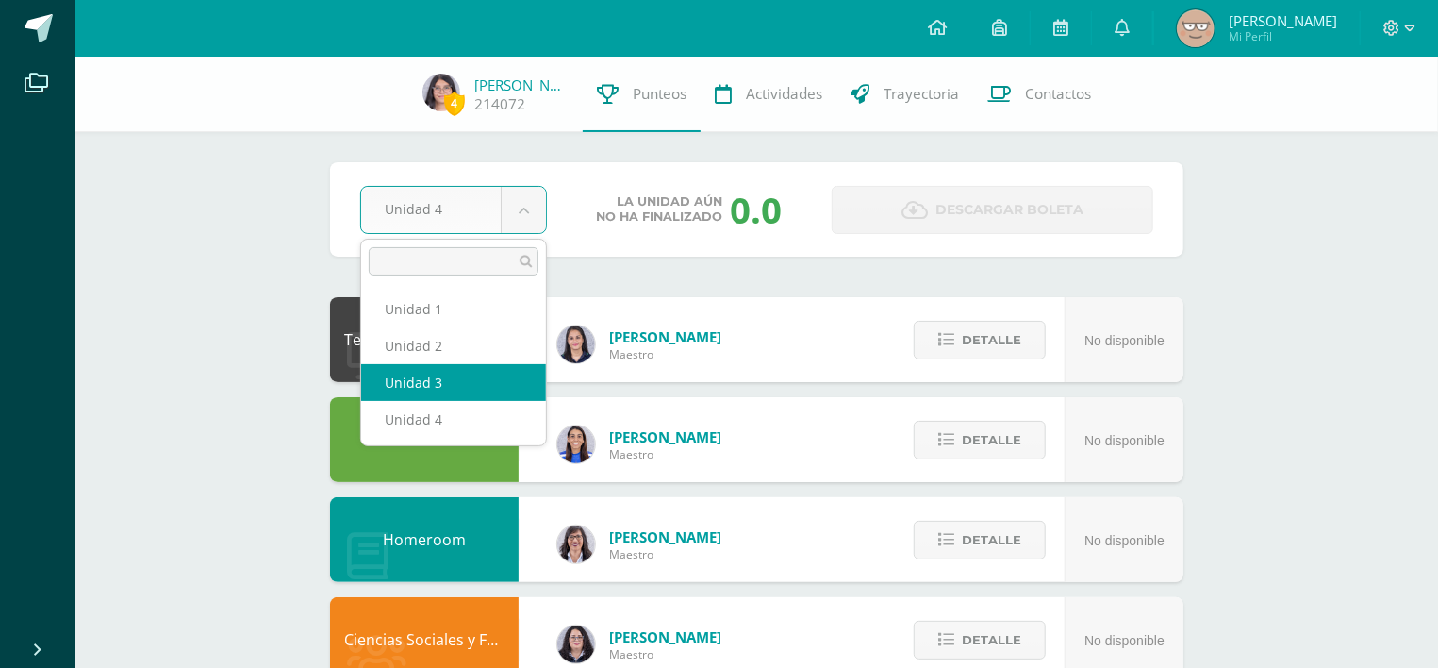
select select "Unidad 3"
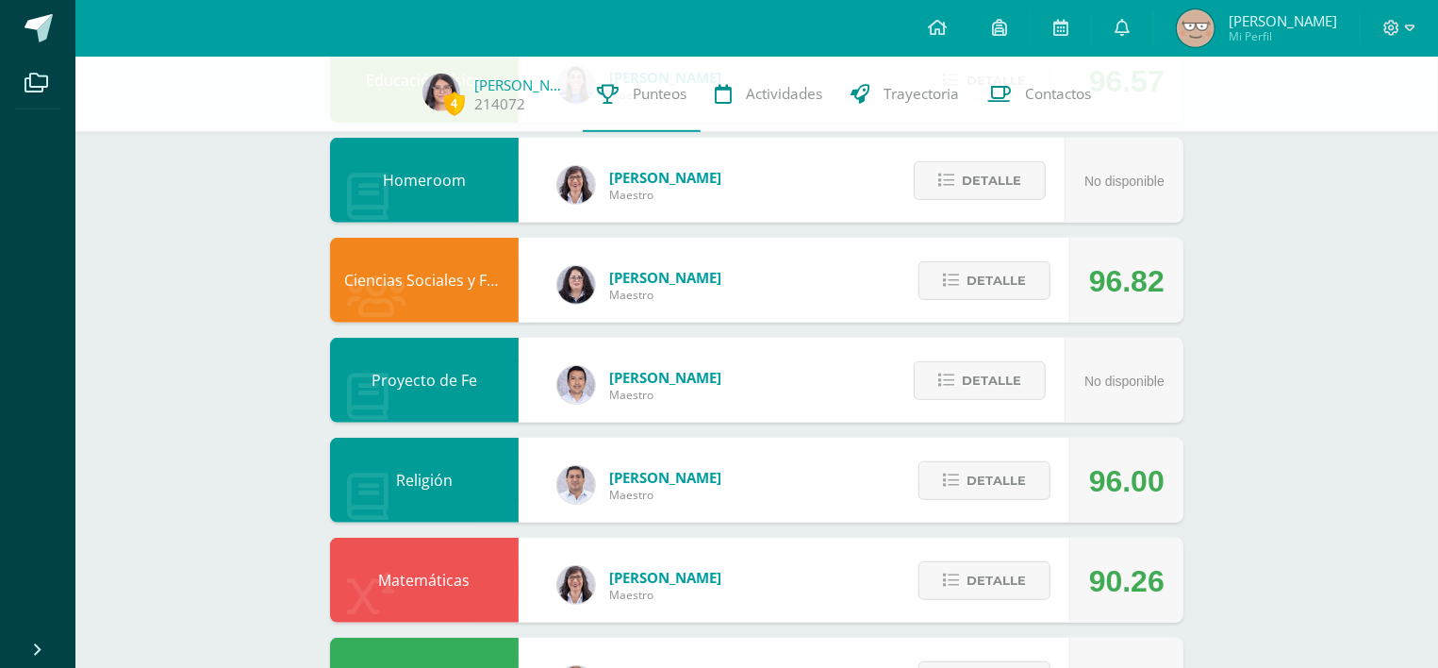
scroll to position [368, 0]
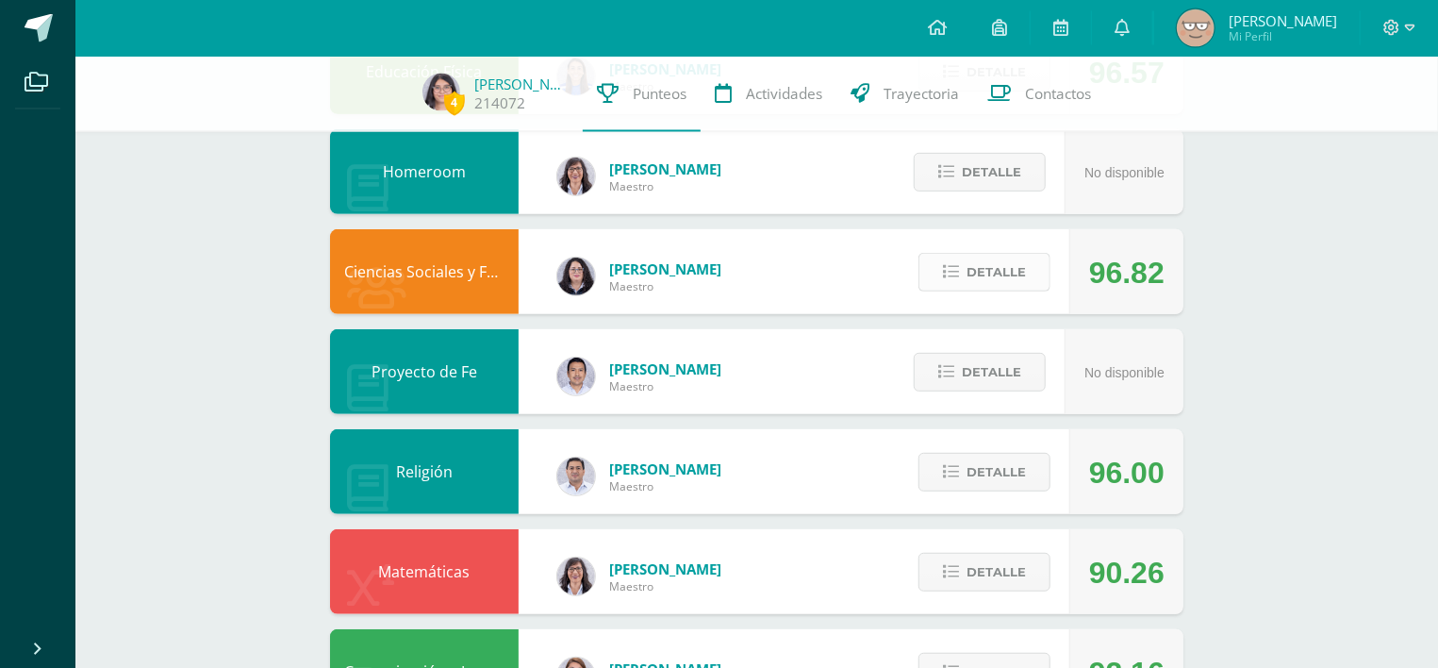
click at [945, 253] on button "Detalle" at bounding box center [984, 272] width 132 height 39
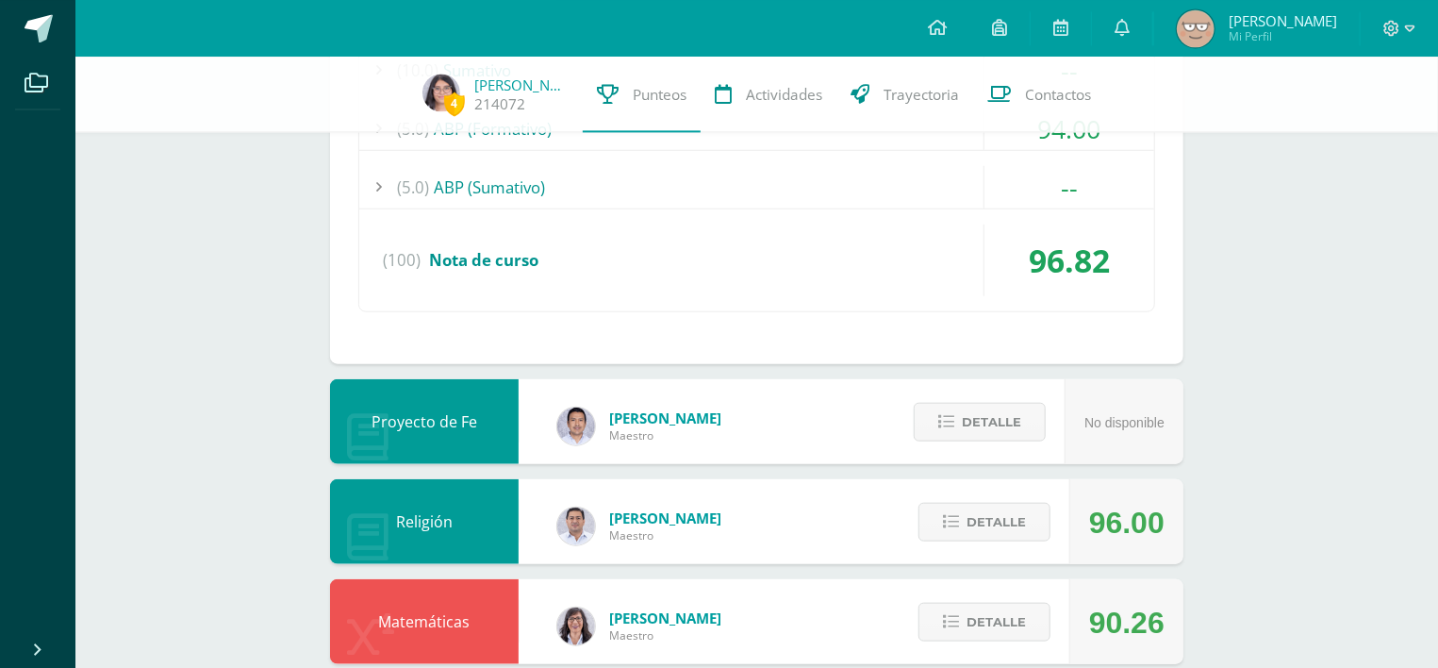
scroll to position [916, 0]
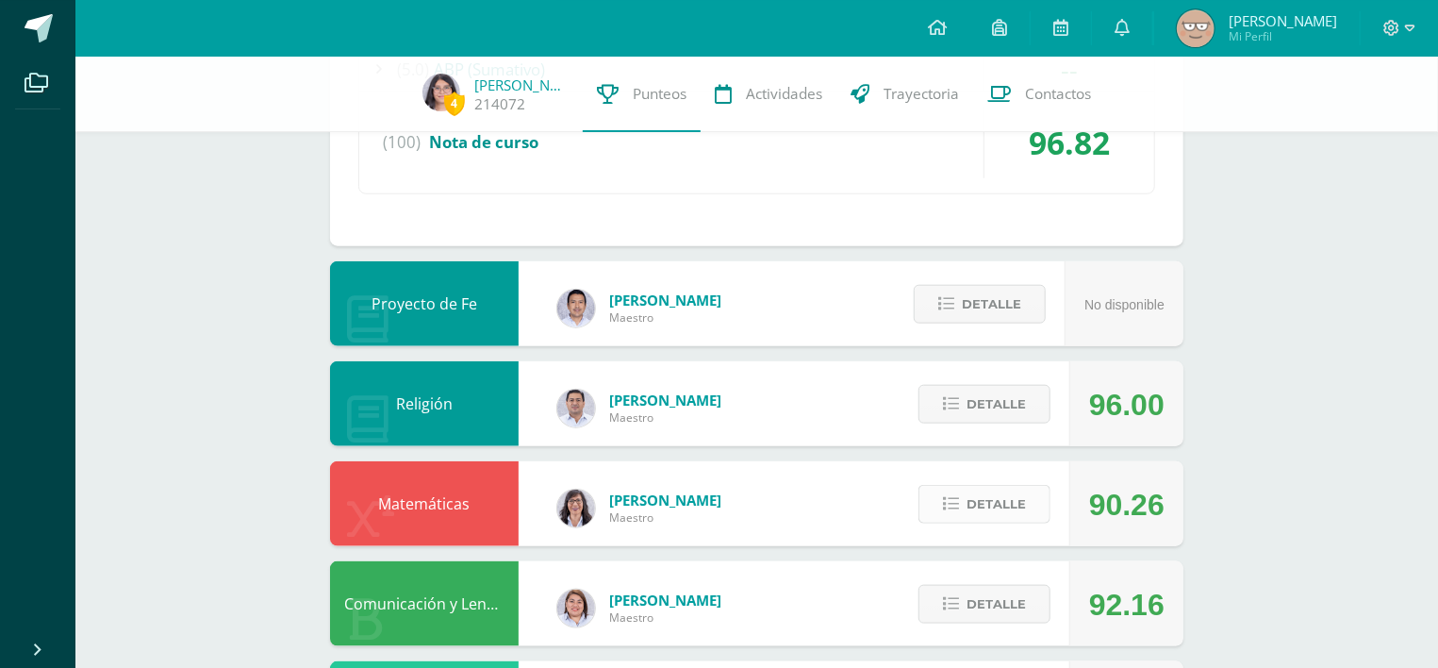
click at [958, 496] on icon at bounding box center [951, 504] width 16 height 16
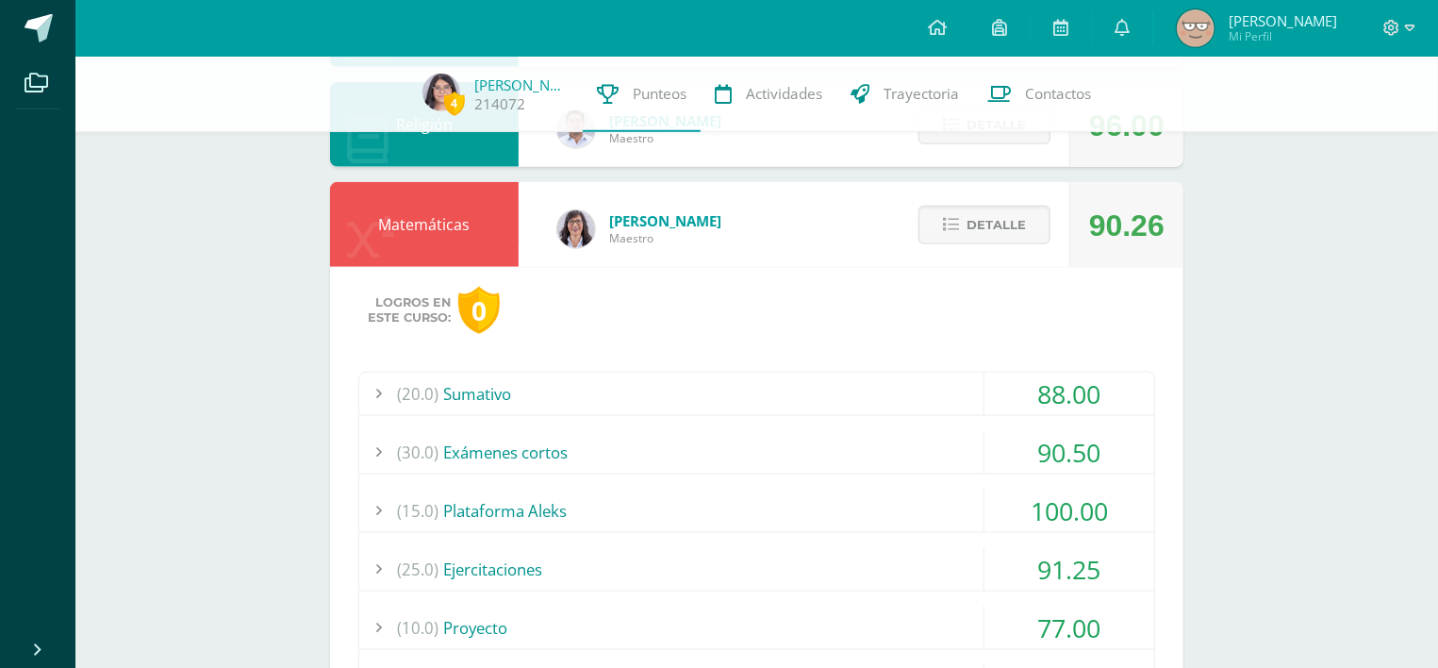
scroll to position [1259, 0]
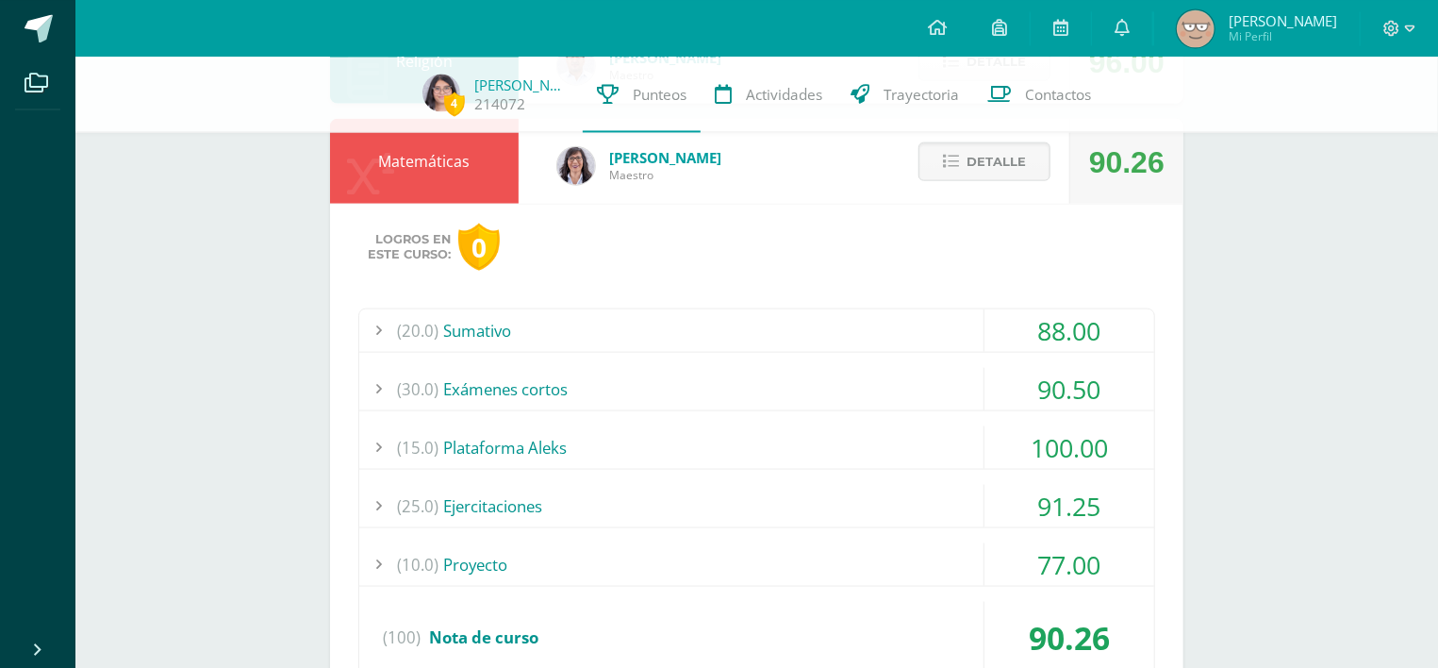
click at [1041, 308] on div "88.00" at bounding box center [1069, 329] width 170 height 42
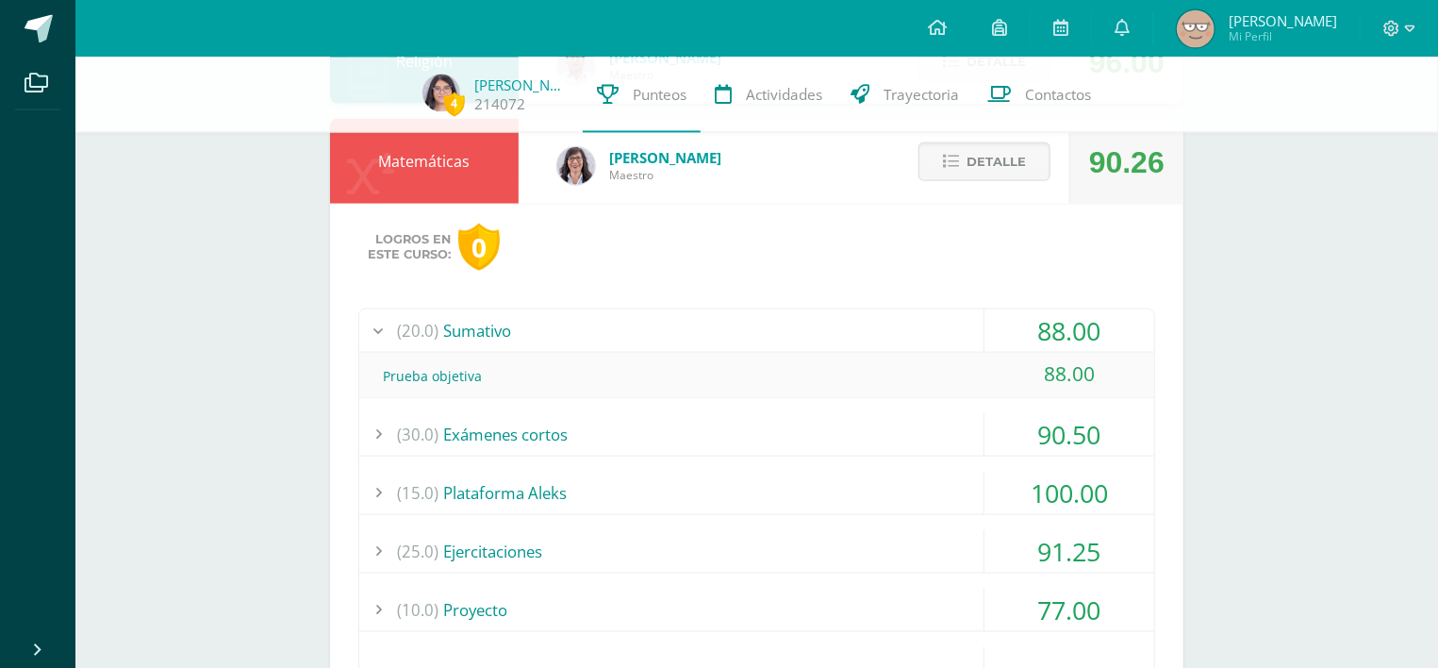
click at [1041, 308] on div "88.00" at bounding box center [1069, 329] width 170 height 42
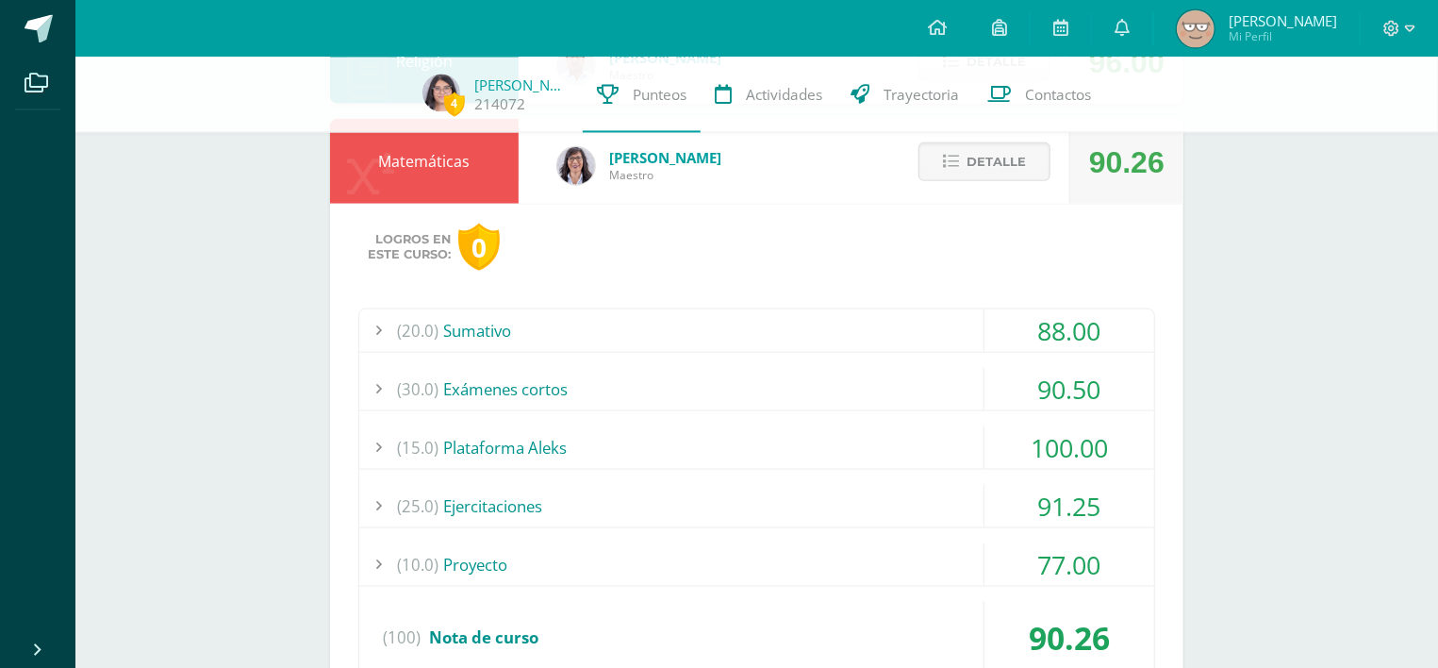
click at [1085, 542] on div "77.00" at bounding box center [1069, 563] width 170 height 42
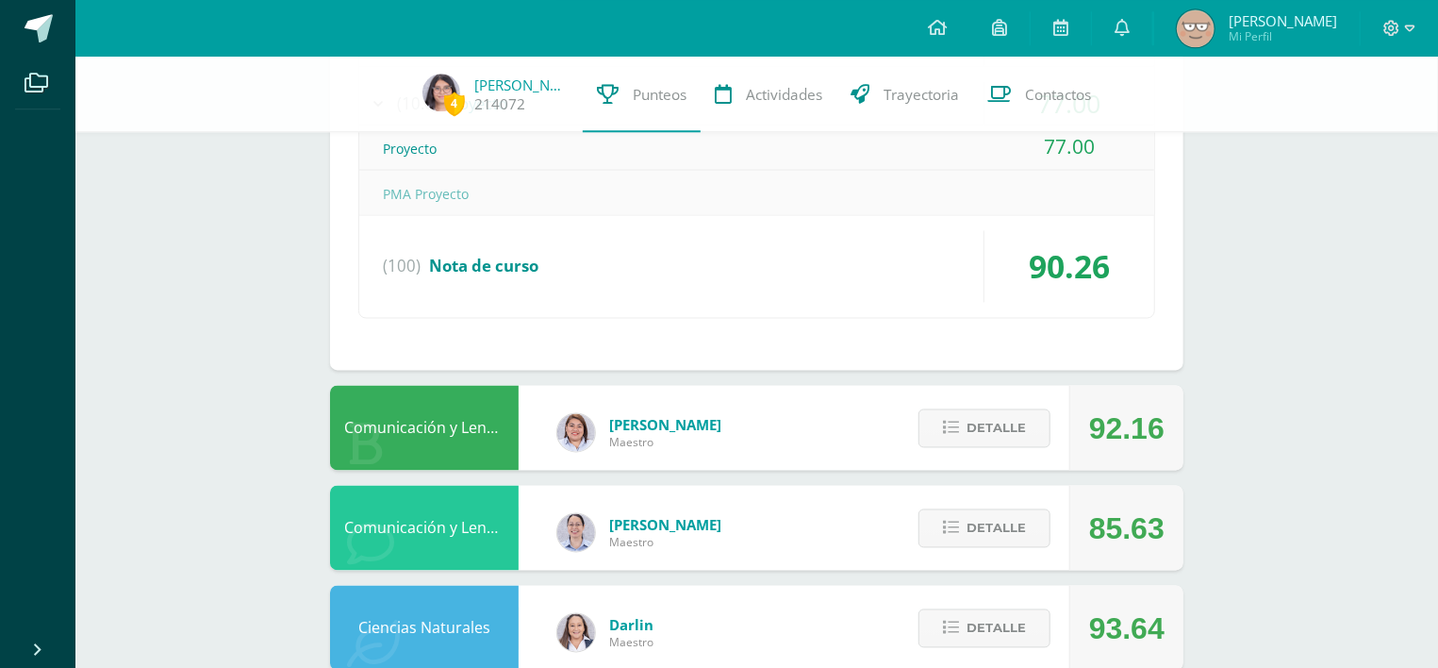
scroll to position [1743, 0]
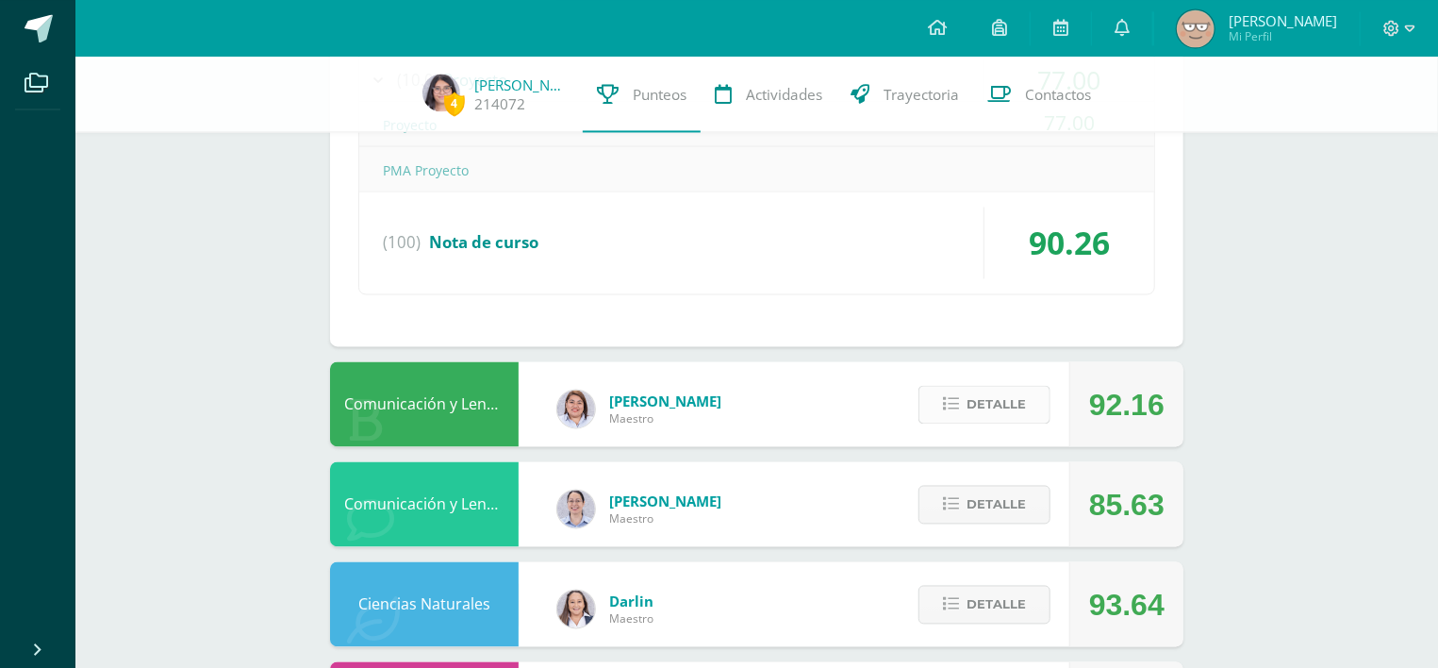
click at [983, 387] on span "Detalle" at bounding box center [995, 404] width 59 height 35
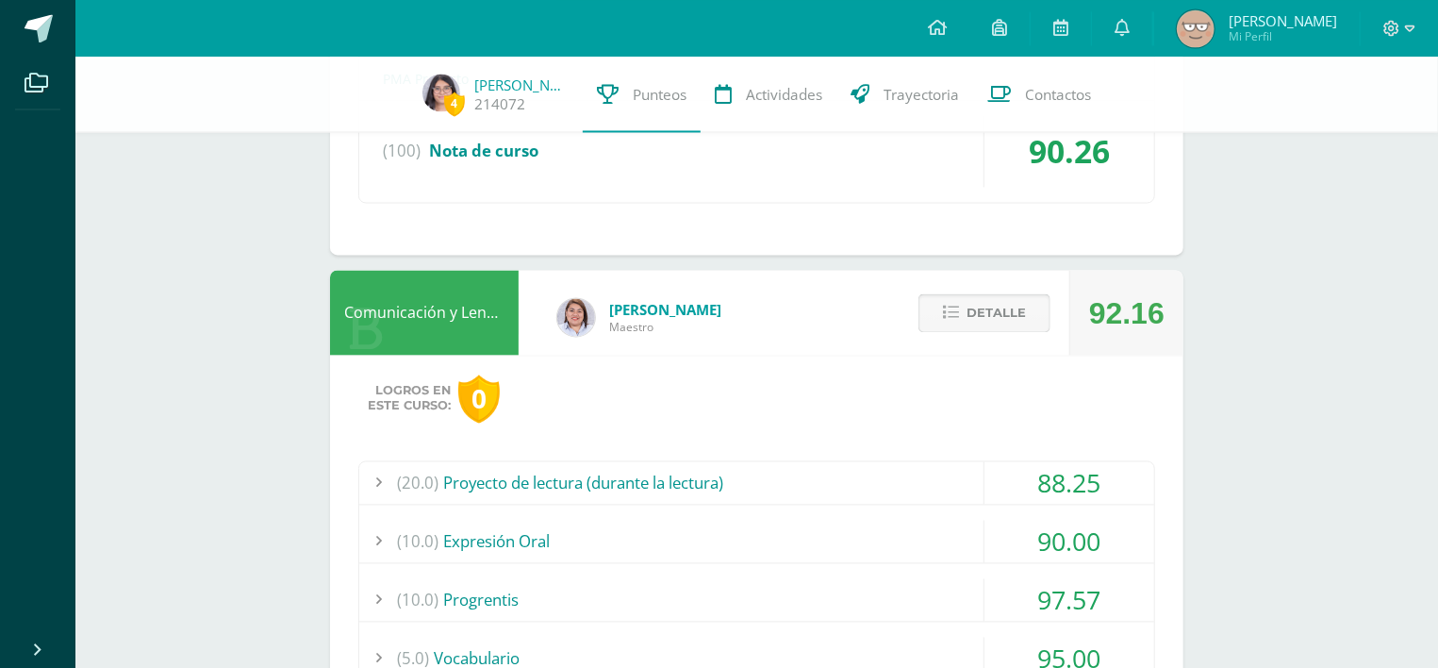
scroll to position [1834, 0]
click at [973, 296] on span "Detalle" at bounding box center [995, 313] width 59 height 35
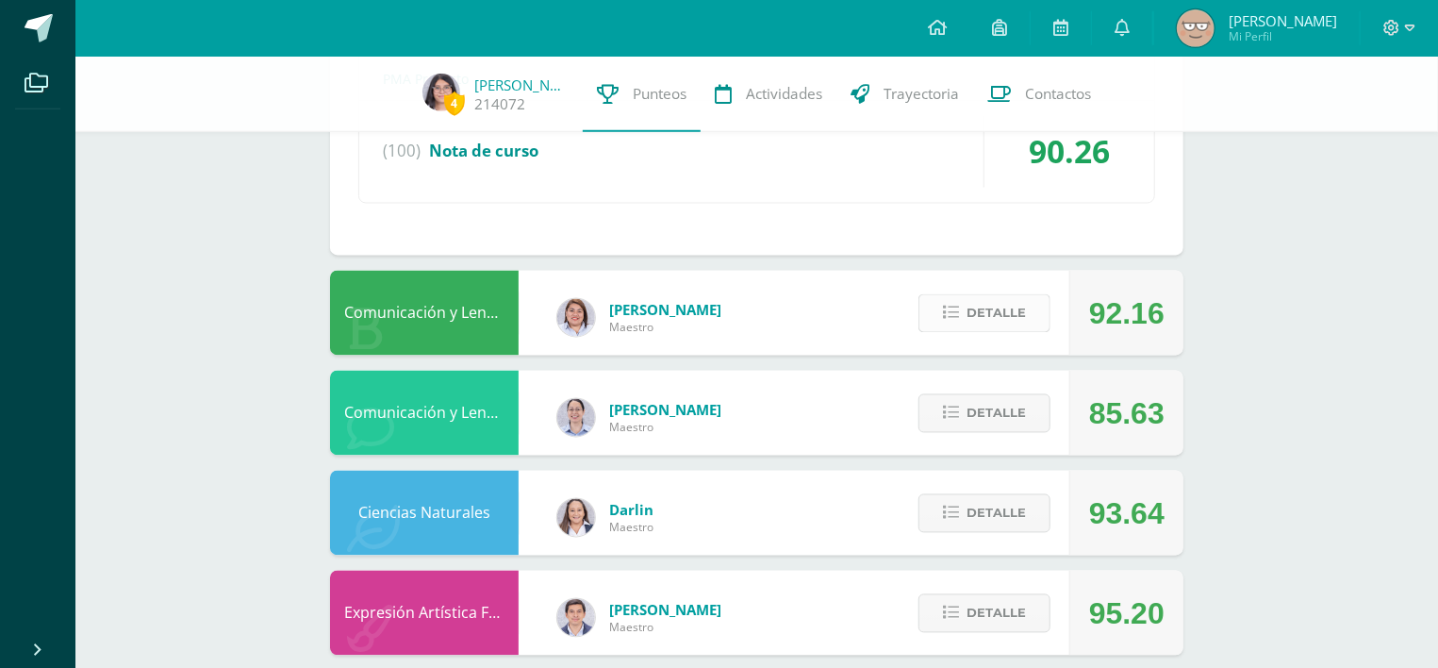
scroll to position [1924, 0]
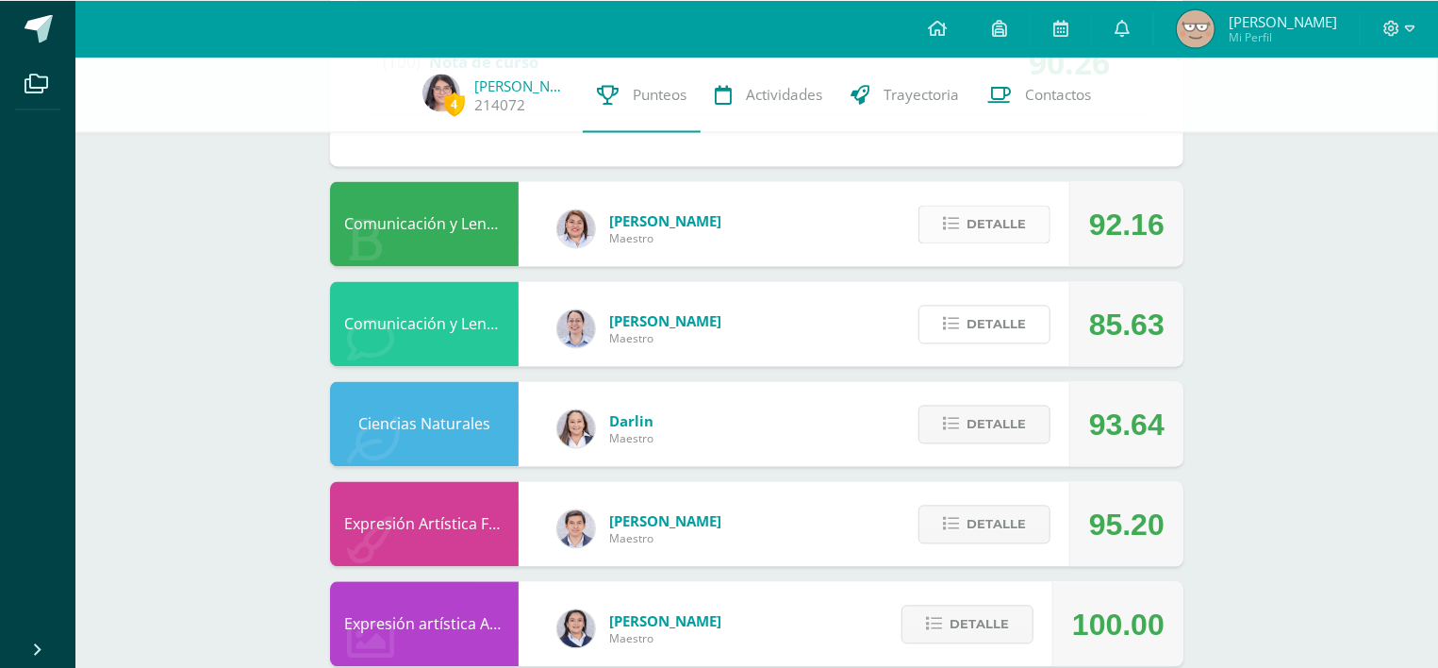
click at [973, 306] on span "Detalle" at bounding box center [995, 323] width 59 height 35
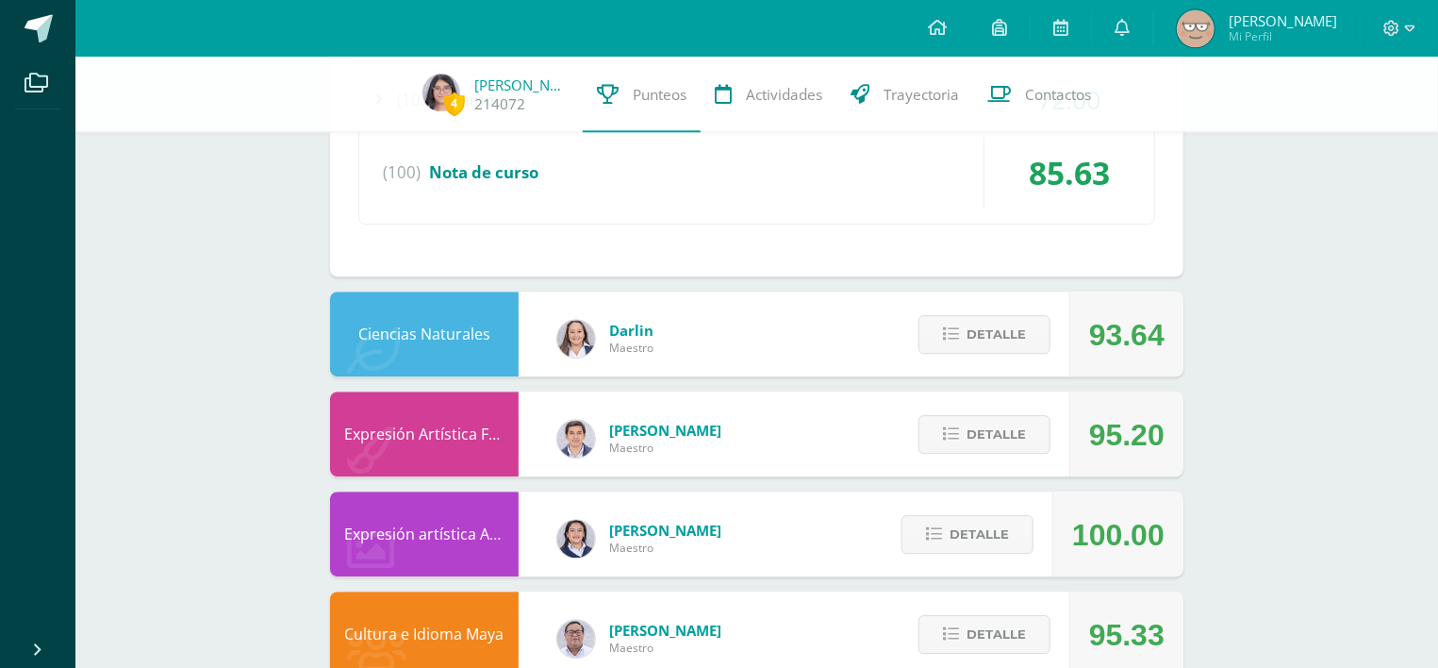
scroll to position [2807, 0]
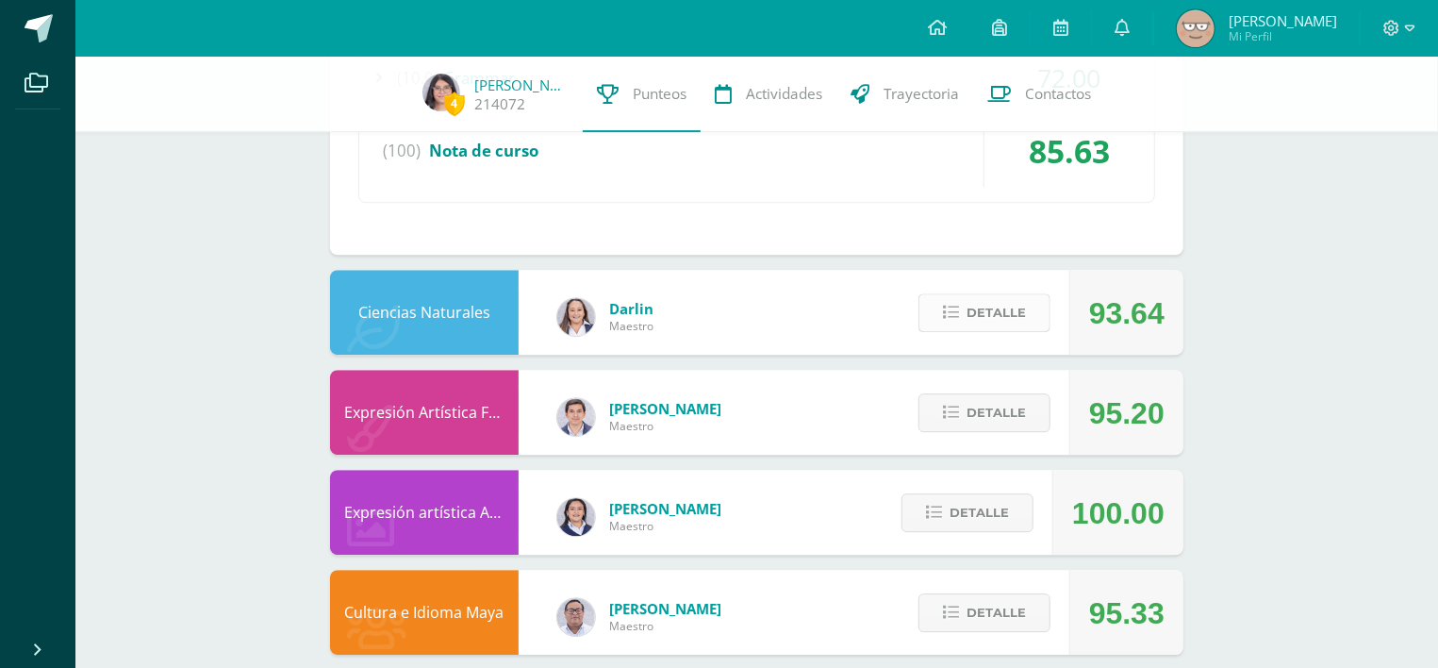
click at [964, 293] on button "Detalle" at bounding box center [984, 312] width 132 height 39
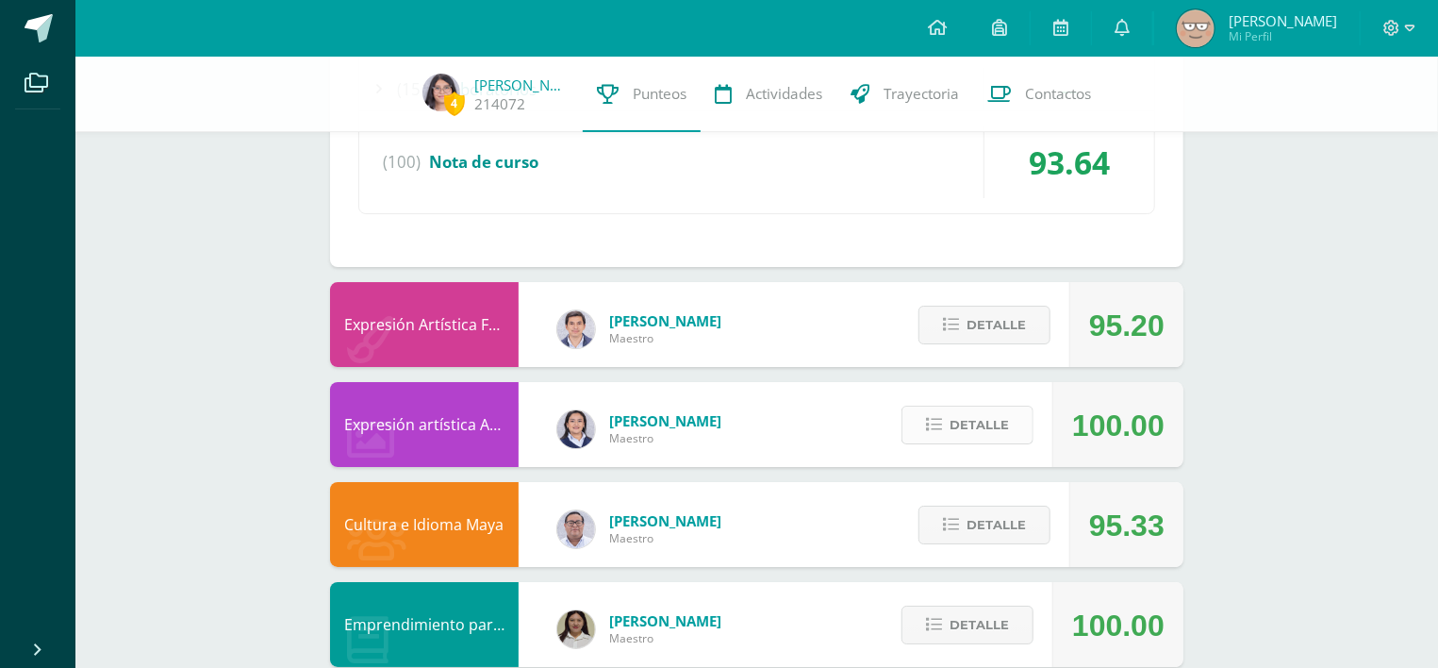
scroll to position [3518, 0]
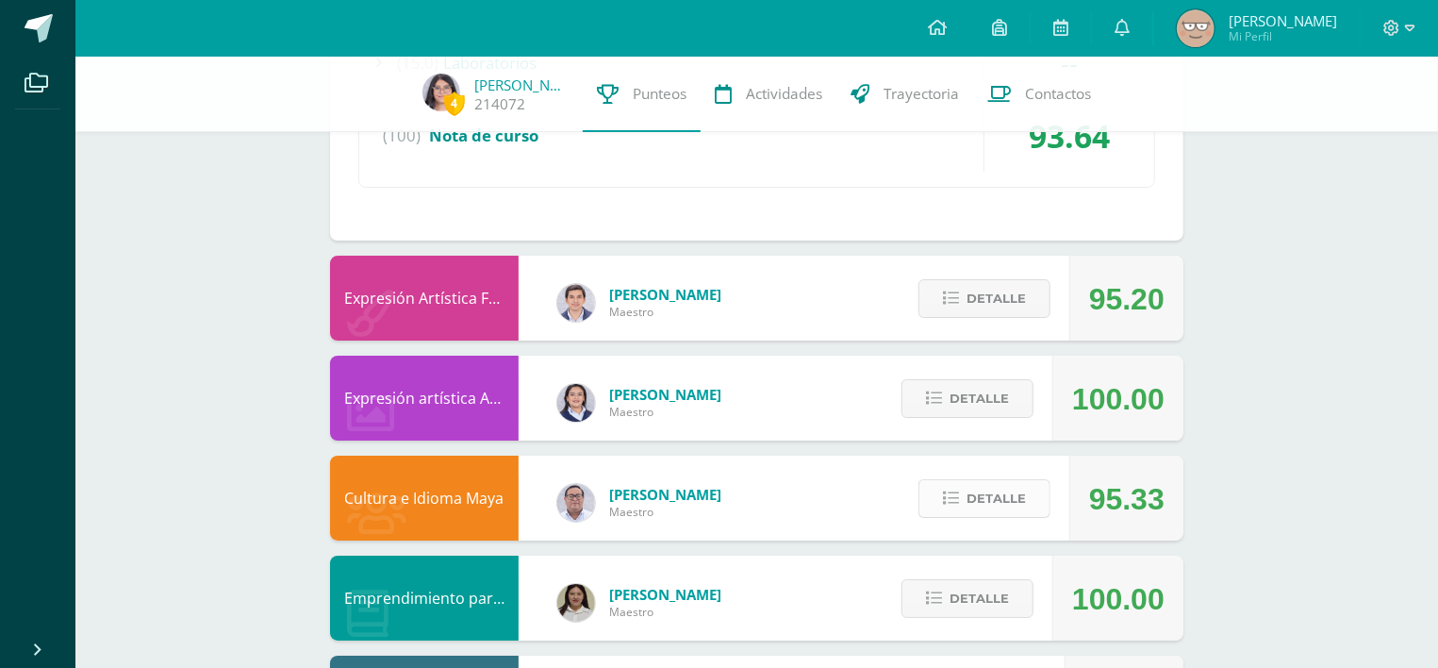
click at [958, 490] on icon at bounding box center [951, 498] width 16 height 16
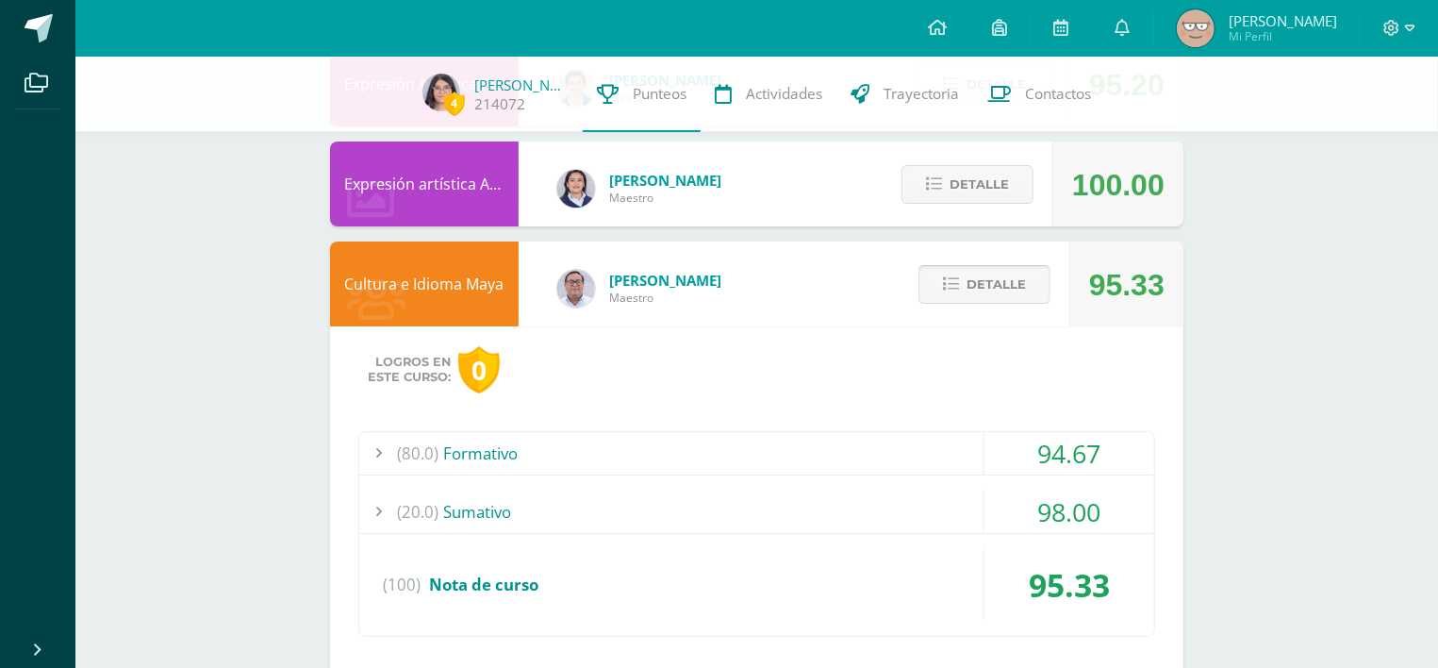
scroll to position [3733, 0]
click at [1066, 431] on div "94.67" at bounding box center [1069, 452] width 170 height 42
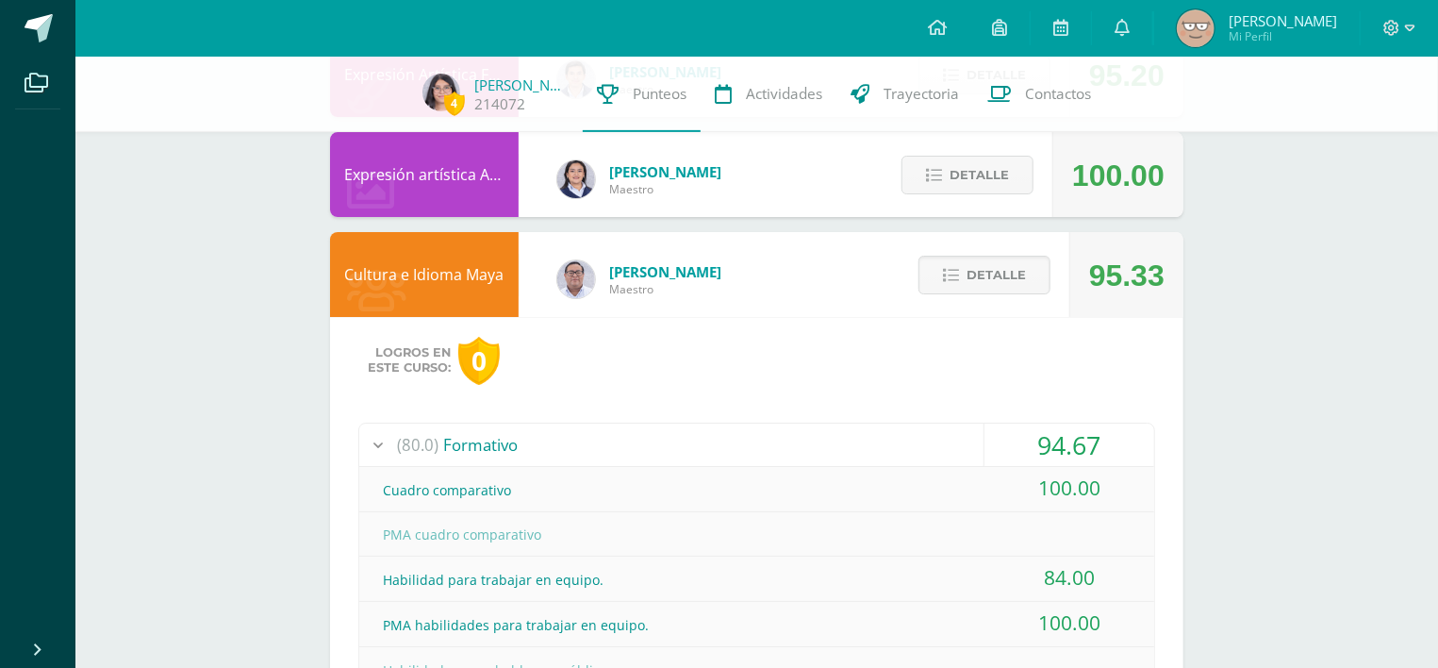
scroll to position [3643, 0]
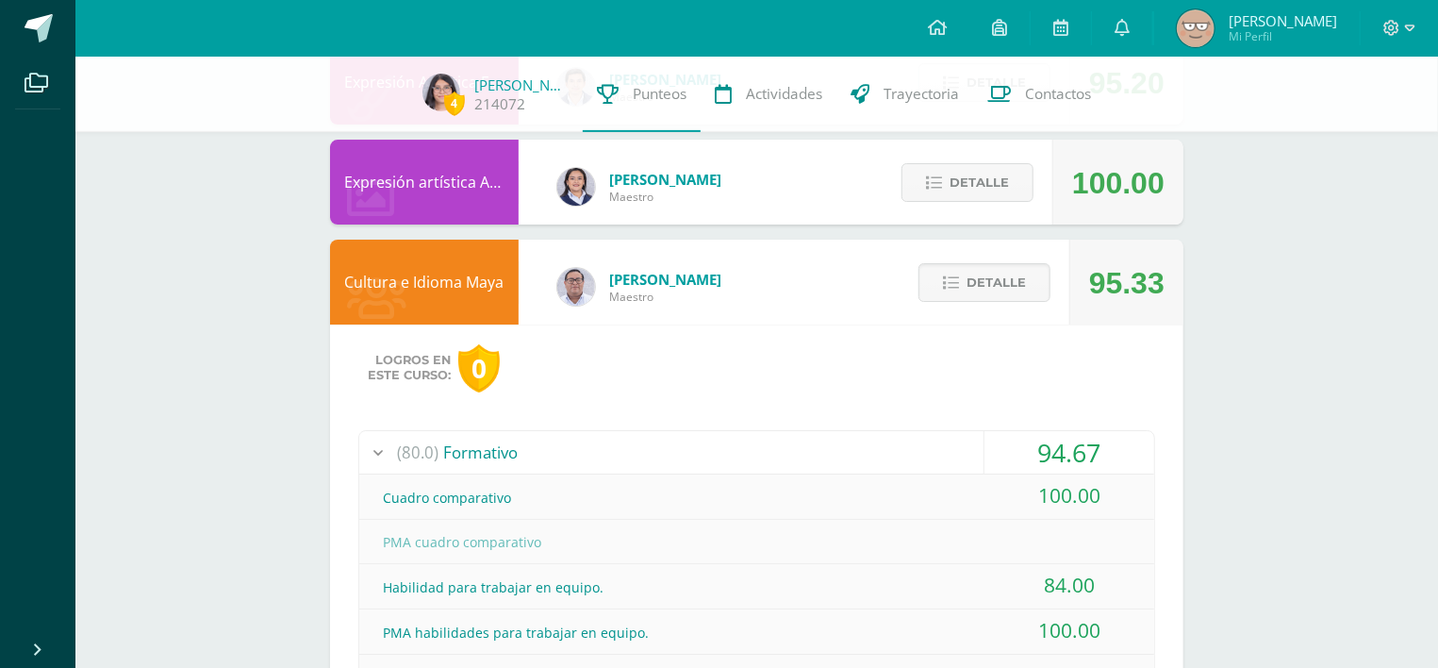
click at [1065, 431] on div "94.67" at bounding box center [1069, 452] width 170 height 42
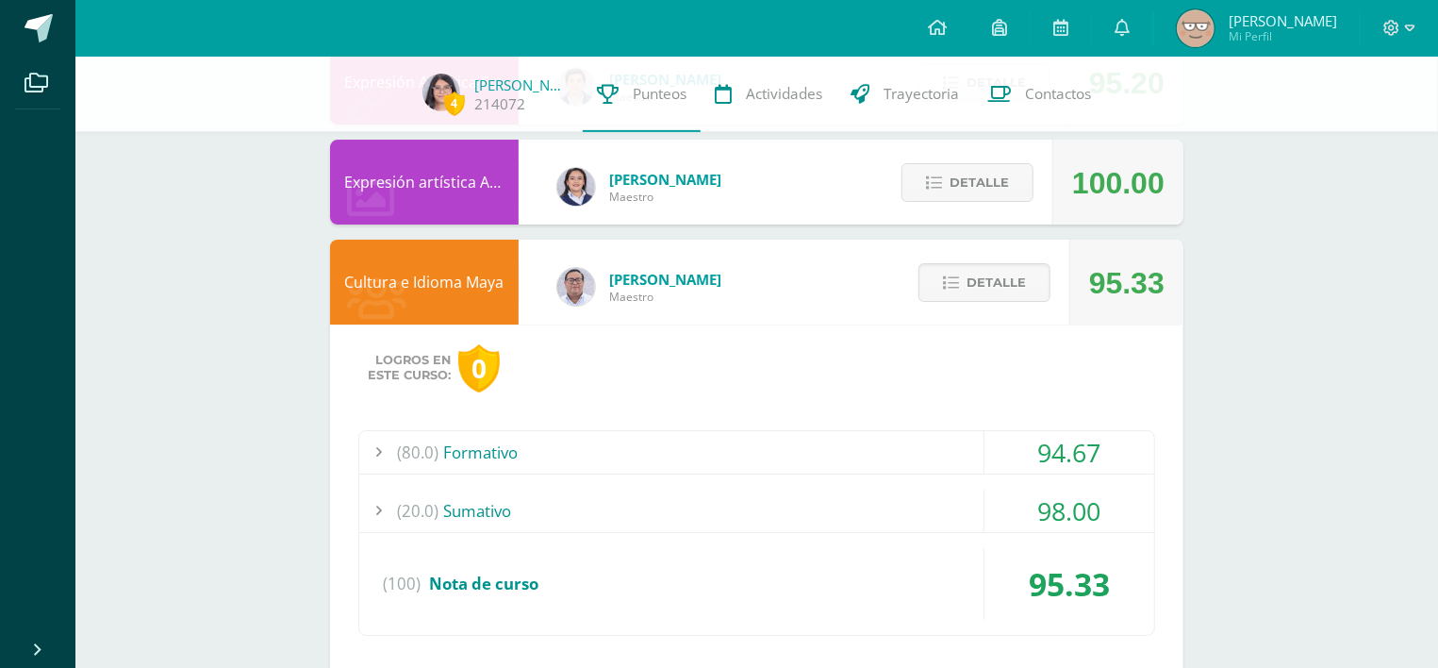
scroll to position [3769, 0]
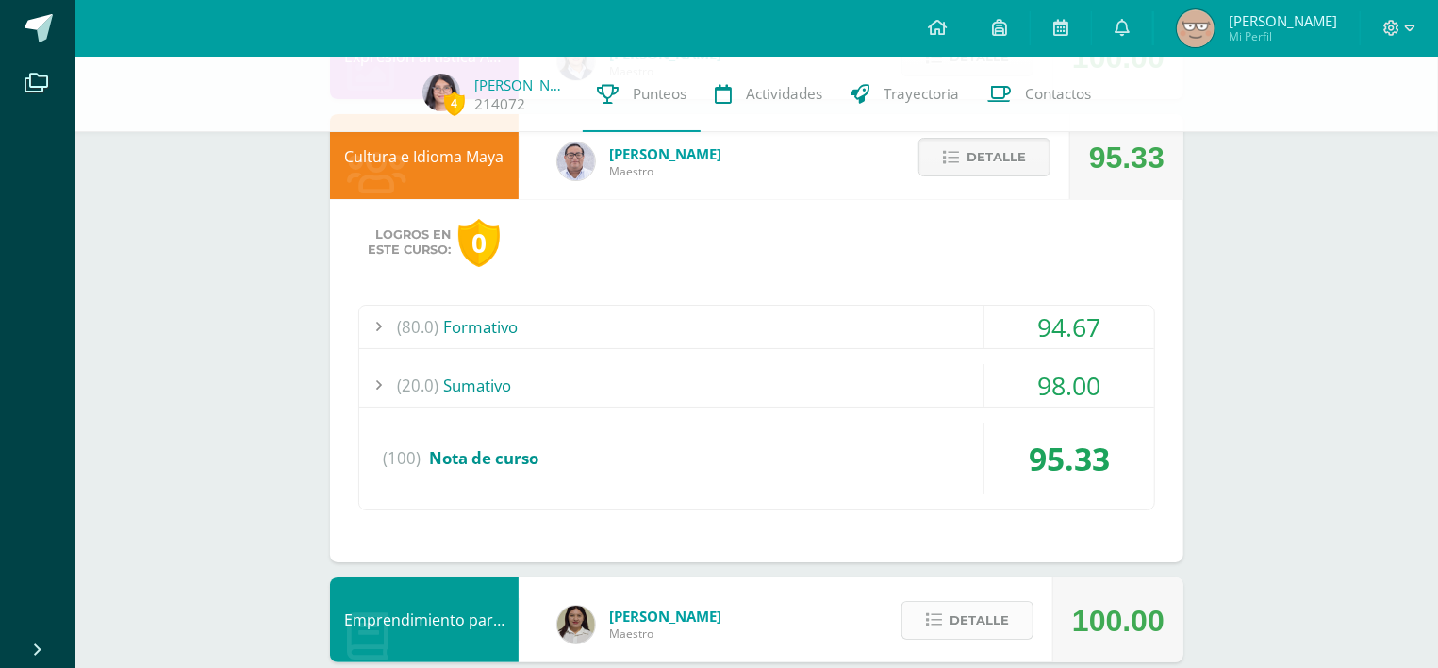
click at [978, 603] on span "Detalle" at bounding box center [979, 620] width 59 height 35
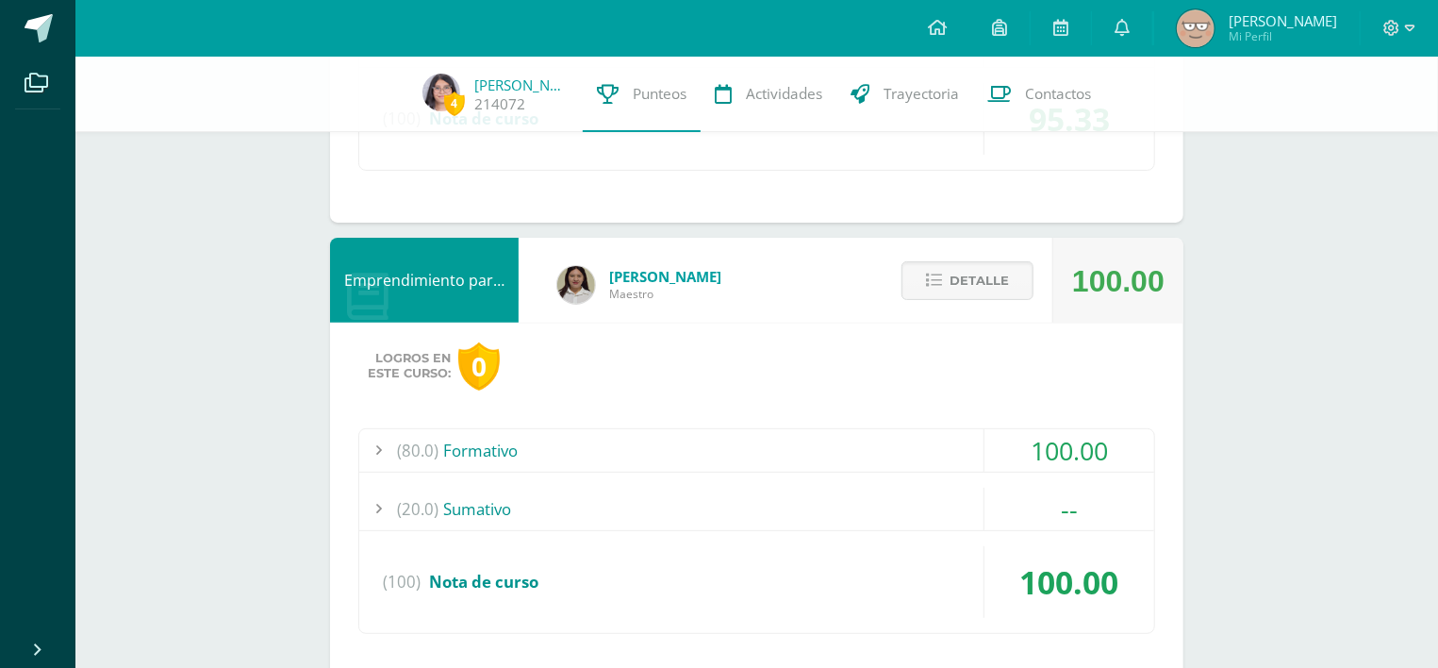
scroll to position [4101, 0]
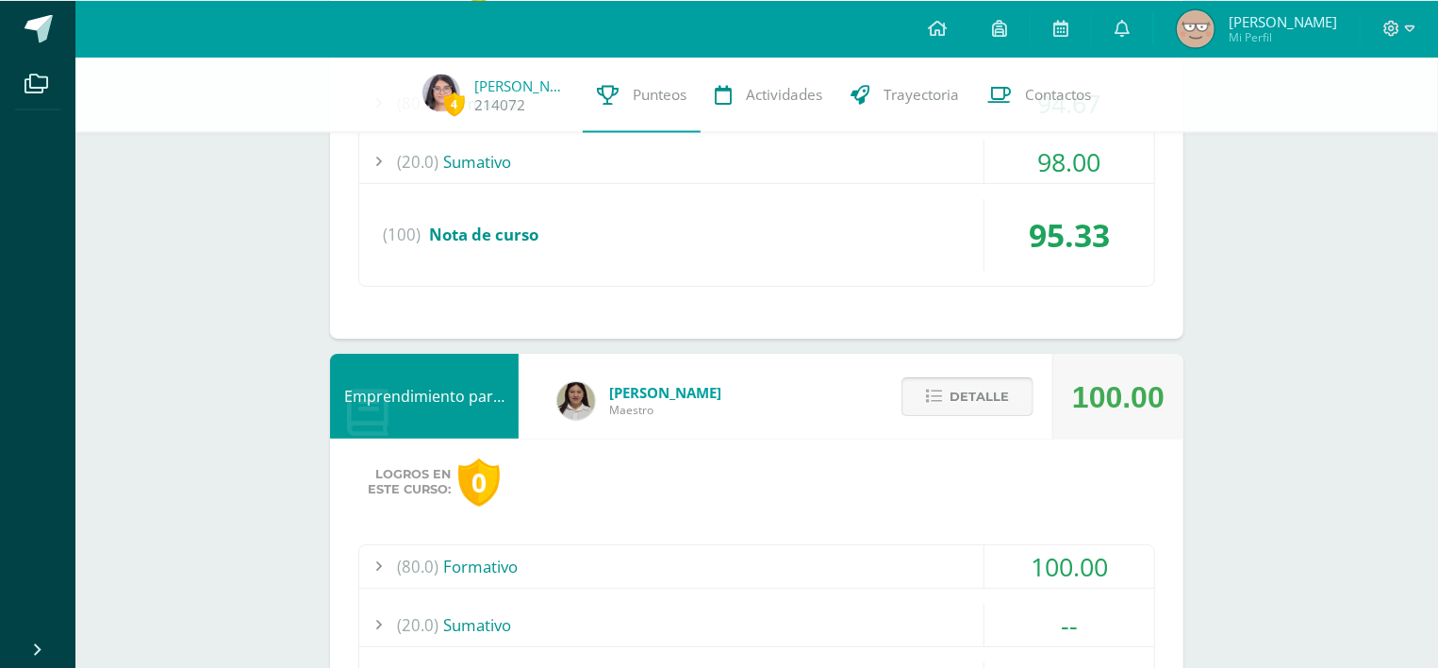
click at [937, 376] on button "Detalle" at bounding box center [967, 395] width 132 height 39
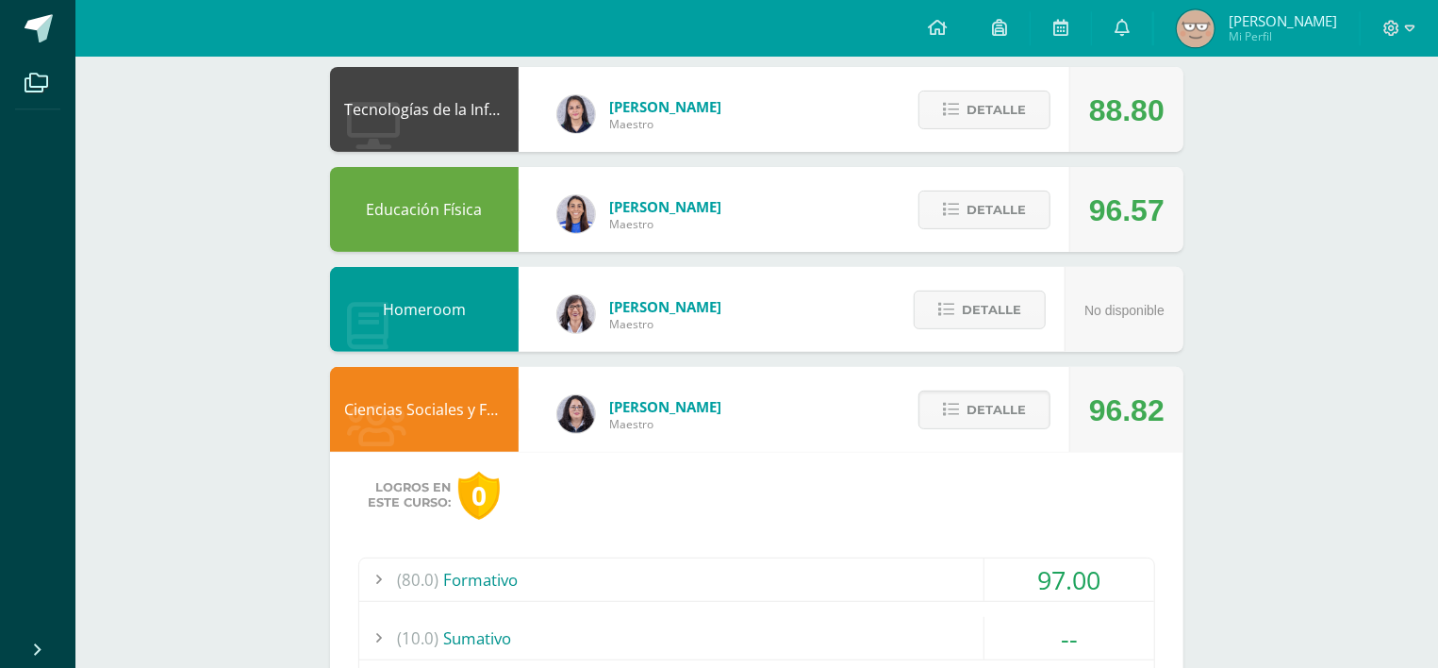
scroll to position [0, 0]
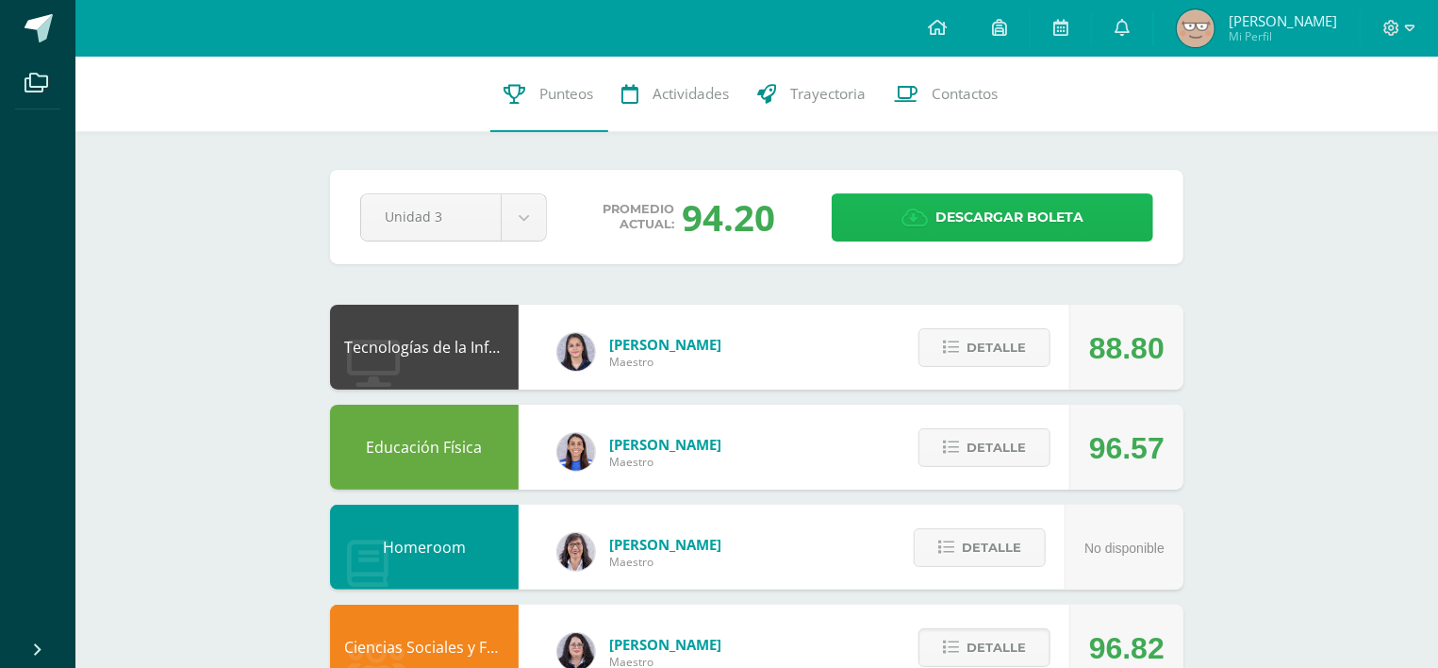
click at [864, 216] on link "Descargar boleta" at bounding box center [993, 217] width 322 height 48
